Goal: Book appointment/travel/reservation

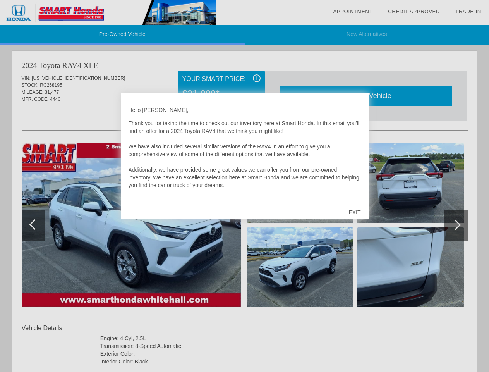
click at [353, 12] on link "Appointment" at bounding box center [352, 12] width 39 height 6
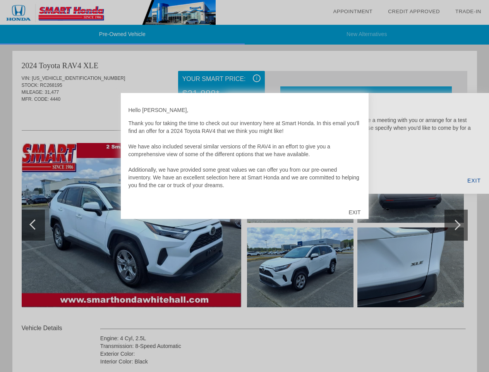
click at [354, 212] on div "EXIT" at bounding box center [354, 211] width 27 height 23
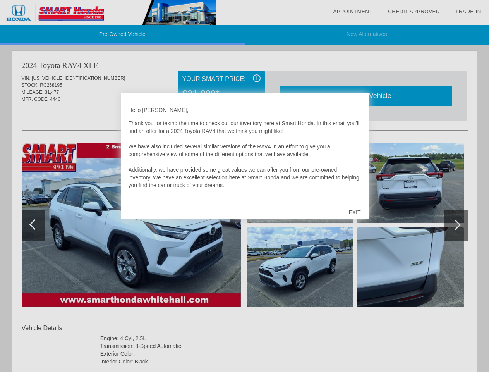
click at [353, 12] on link "Appointment" at bounding box center [352, 12] width 39 height 6
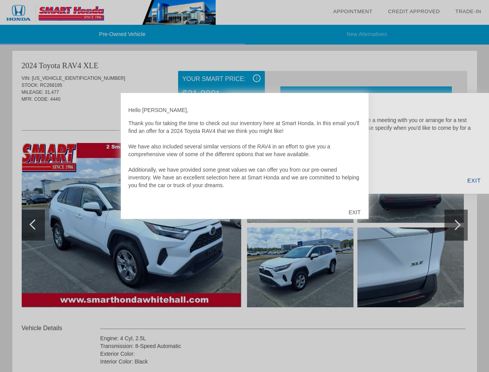
click at [354, 212] on div "EXIT" at bounding box center [354, 211] width 27 height 23
